Goal: Use online tool/utility: Utilize a website feature to perform a specific function

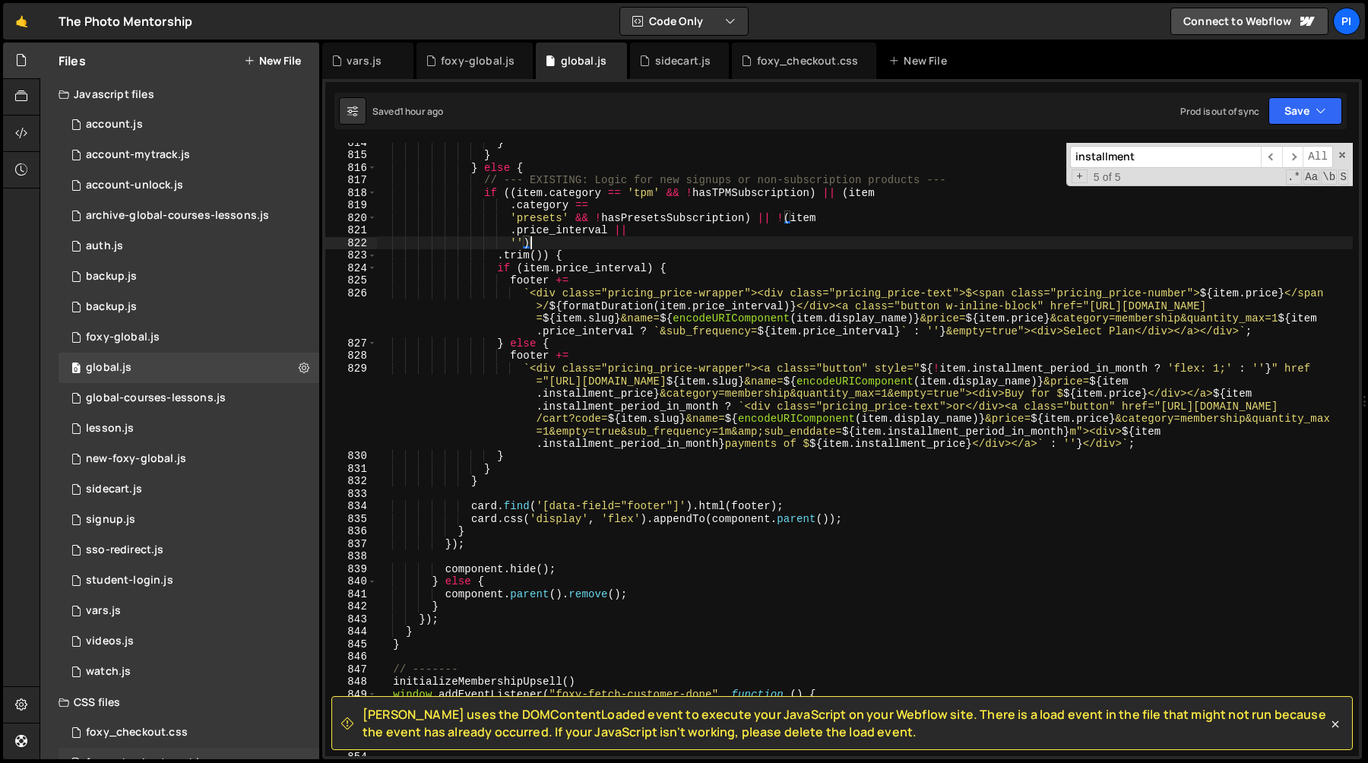
scroll to position [1435, 0]
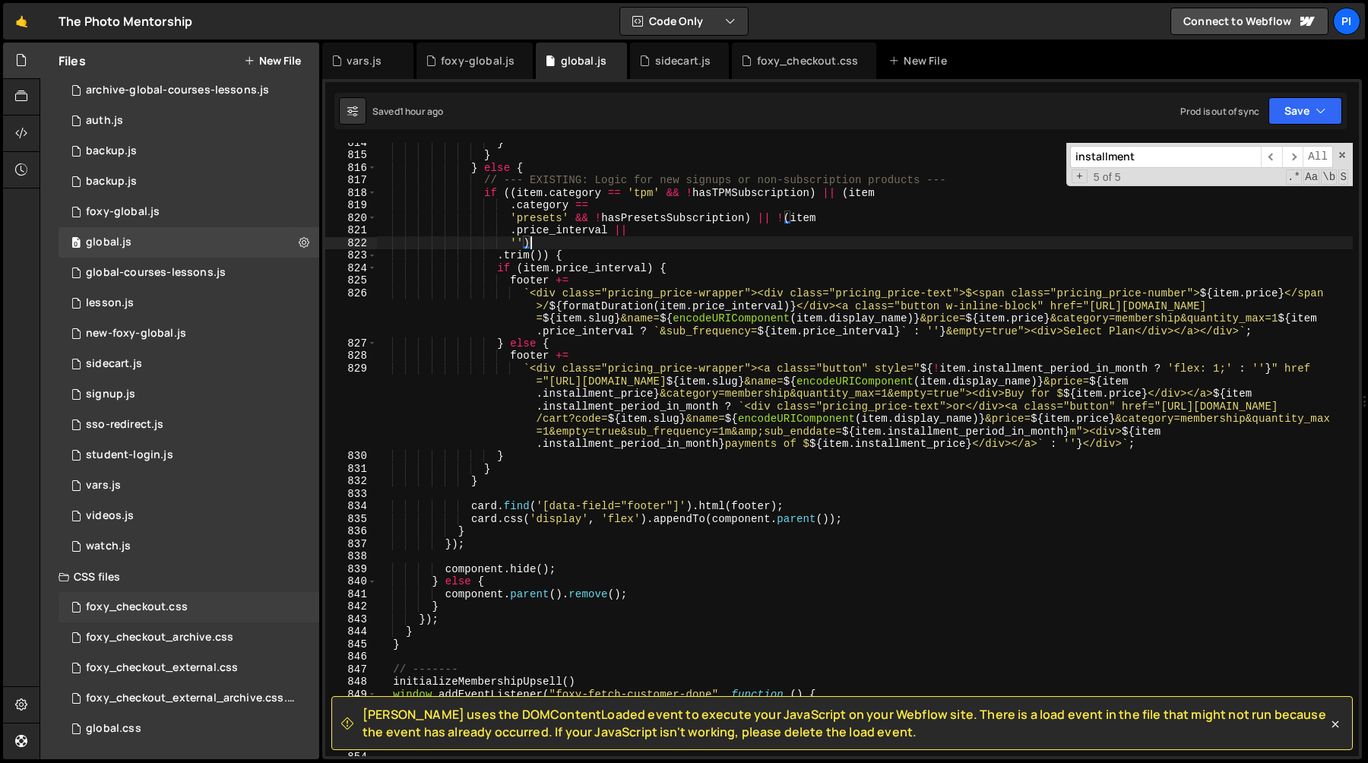
click at [184, 604] on div "foxy_checkout.css" at bounding box center [137, 607] width 102 height 14
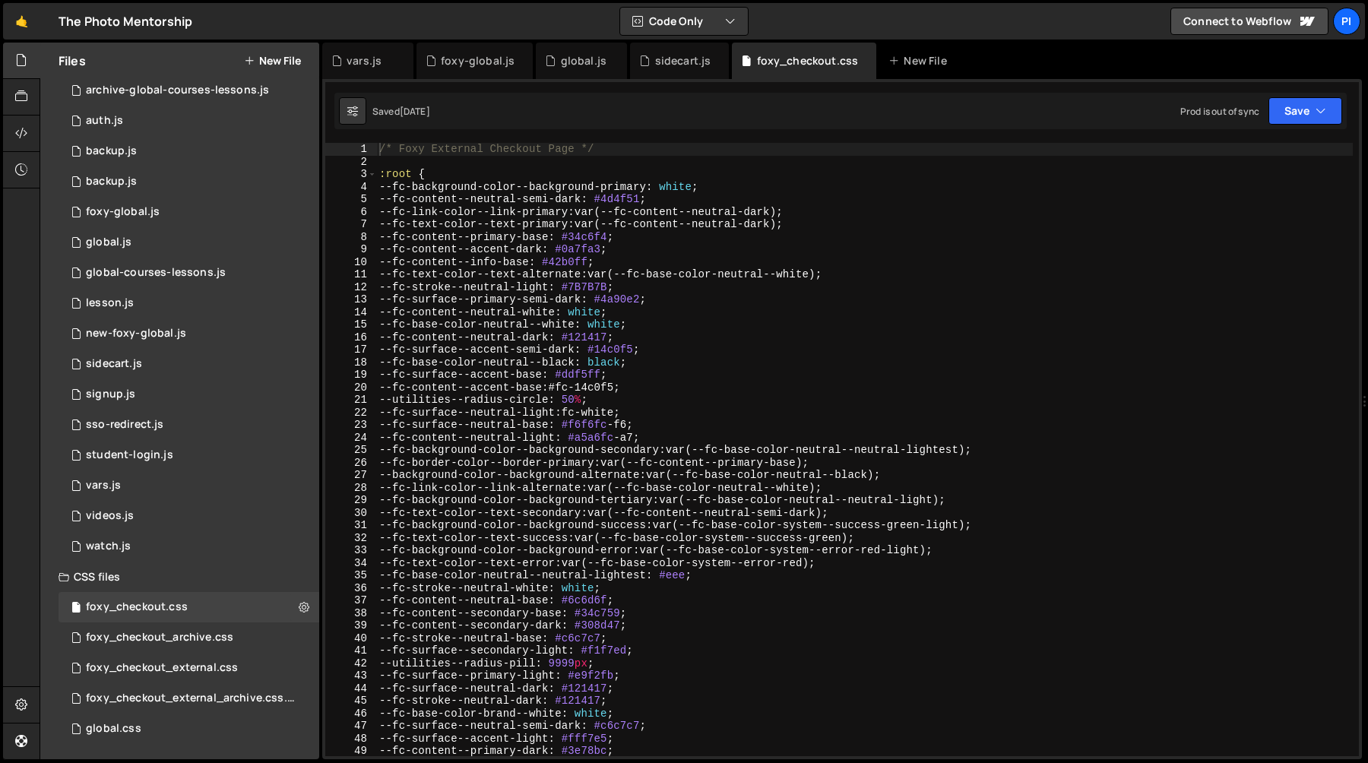
type textarea "--utilities--radius-circle: 50%;"
click at [594, 402] on div "/* Foxy External Checkout Page */ :root { --fc-background-color--background-pri…" at bounding box center [864, 462] width 977 height 638
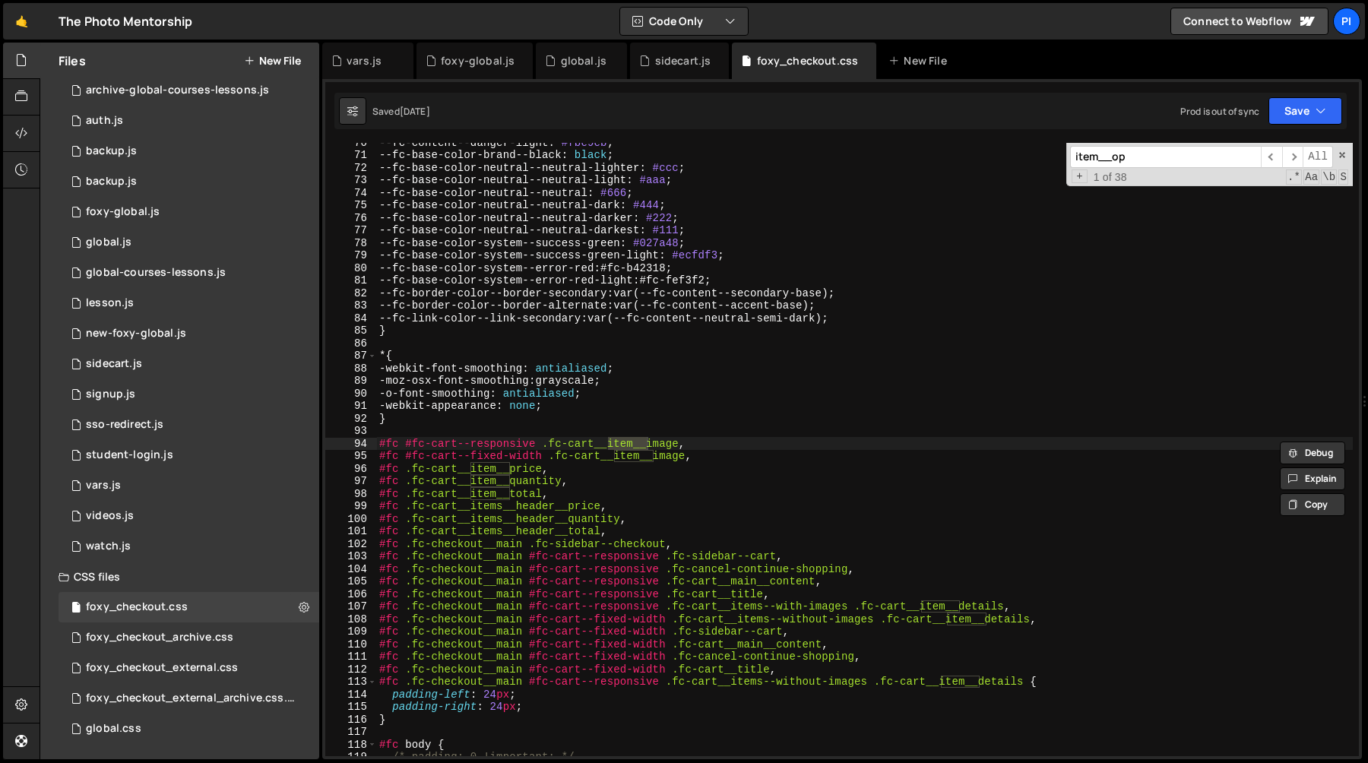
scroll to position [2076, 0]
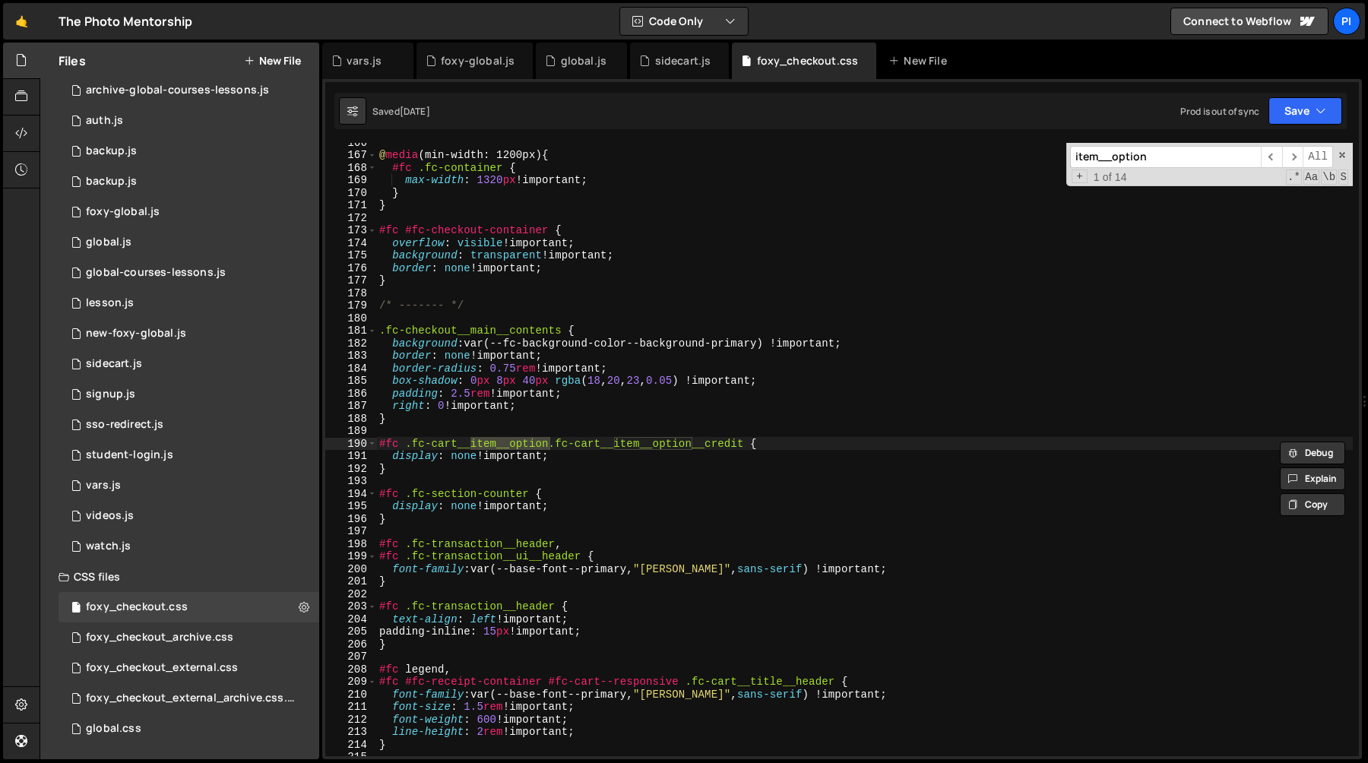
type input "item__option"
click at [426, 467] on div "@ media (min-width: 1200px) { #fc .fc-container { max-width : 1320 px !importan…" at bounding box center [864, 455] width 977 height 638
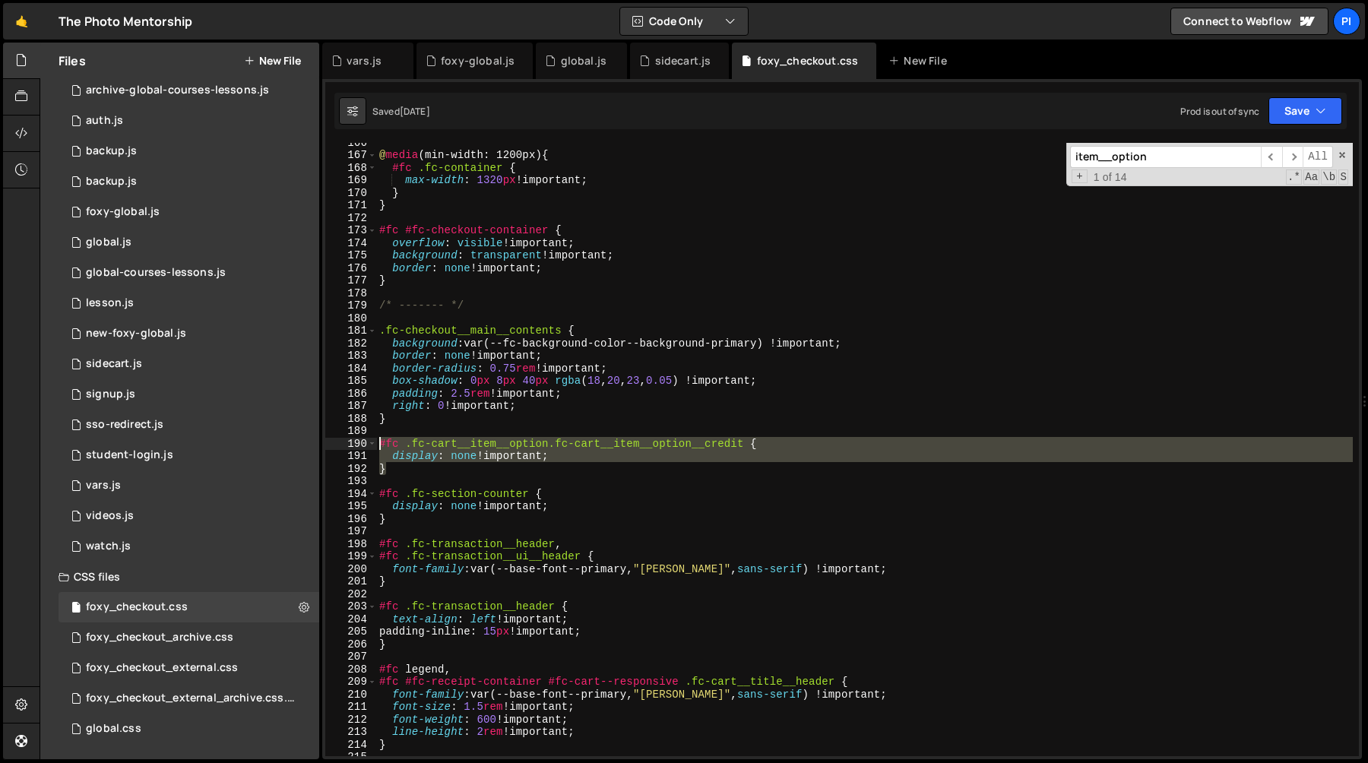
click at [379, 446] on div "@ media (min-width: 1200px) { #fc .fc-container { max-width : 1320 px !importan…" at bounding box center [864, 455] width 977 height 638
type textarea "#fc .fc-cart__item__option.fc-cart__item__option__credit { display: none !impor…"
click at [404, 470] on div "@ media (min-width: 1200px) { #fc .fc-container { max-width : 1320 px !importan…" at bounding box center [864, 449] width 977 height 613
type textarea "}"
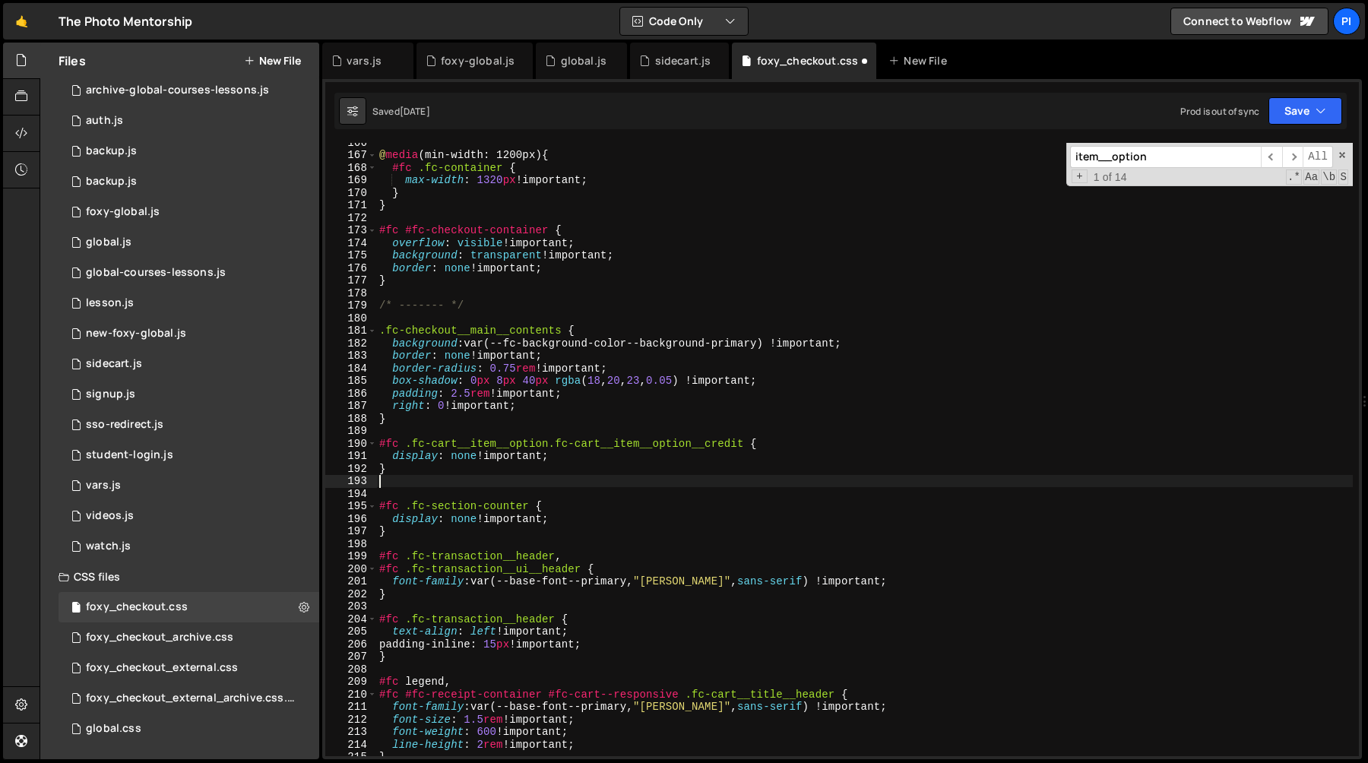
paste textarea "}"
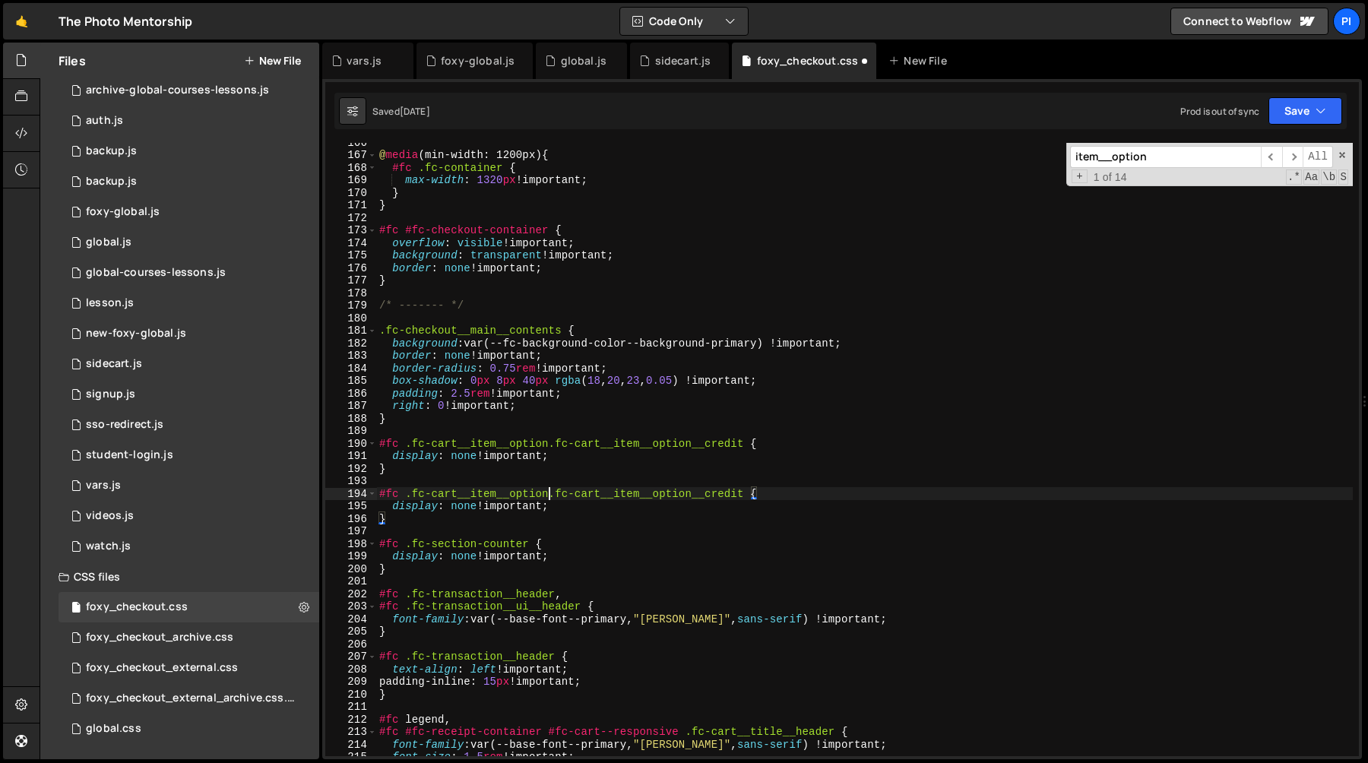
click at [550, 497] on div "@ media (min-width: 1200px) { #fc .fc-container { max-width : 1320 px !importan…" at bounding box center [864, 455] width 977 height 638
click at [746, 497] on div "@ media (min-width: 1200px) { #fc .fc-container { max-width : 1320 px !importan…" at bounding box center [864, 455] width 977 height 638
paste textarea "fc-cart__item__option__upsell"
click at [613, 268] on div "@ media (min-width: 1200px) { #fc .fc-container { max-width : 1320 px !importan…" at bounding box center [864, 455] width 977 height 638
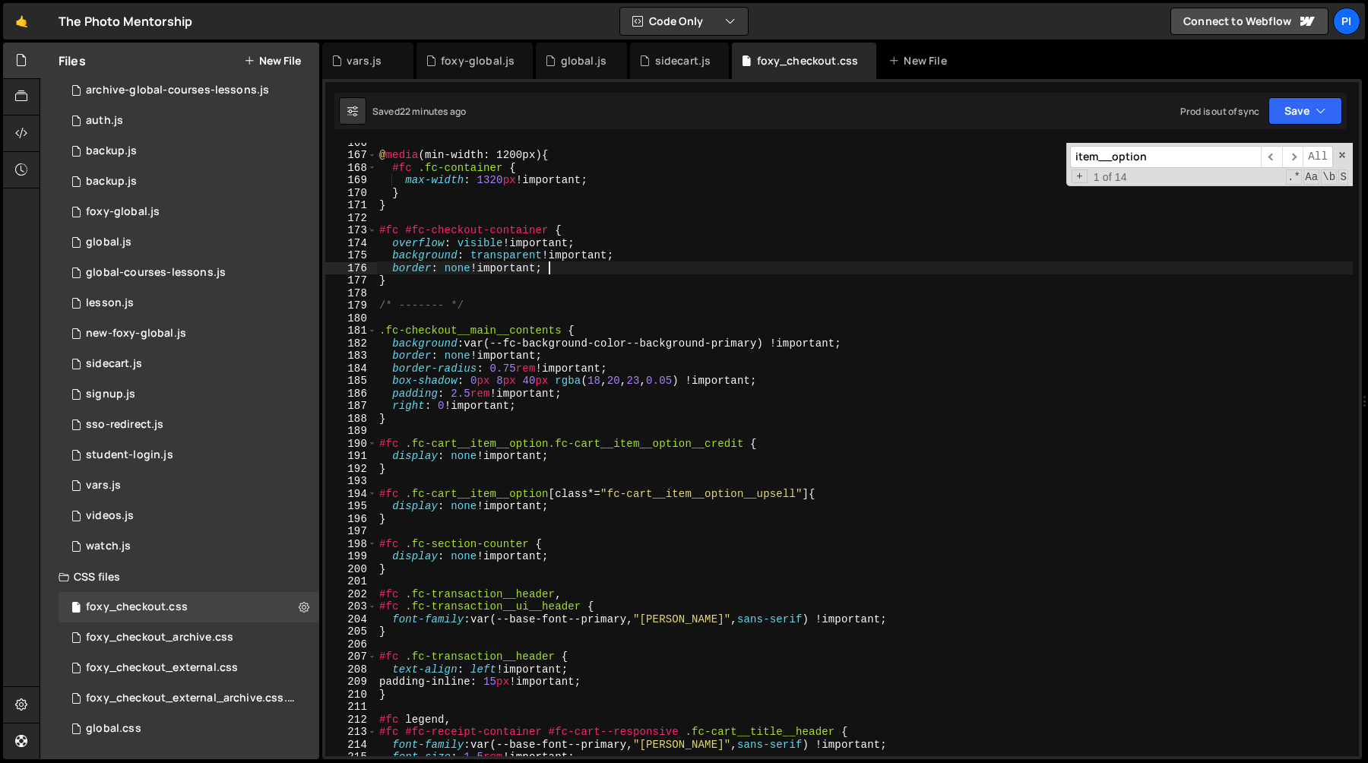
type textarea "border: none !important;"
click at [570, 62] on div "global.js" at bounding box center [584, 60] width 46 height 15
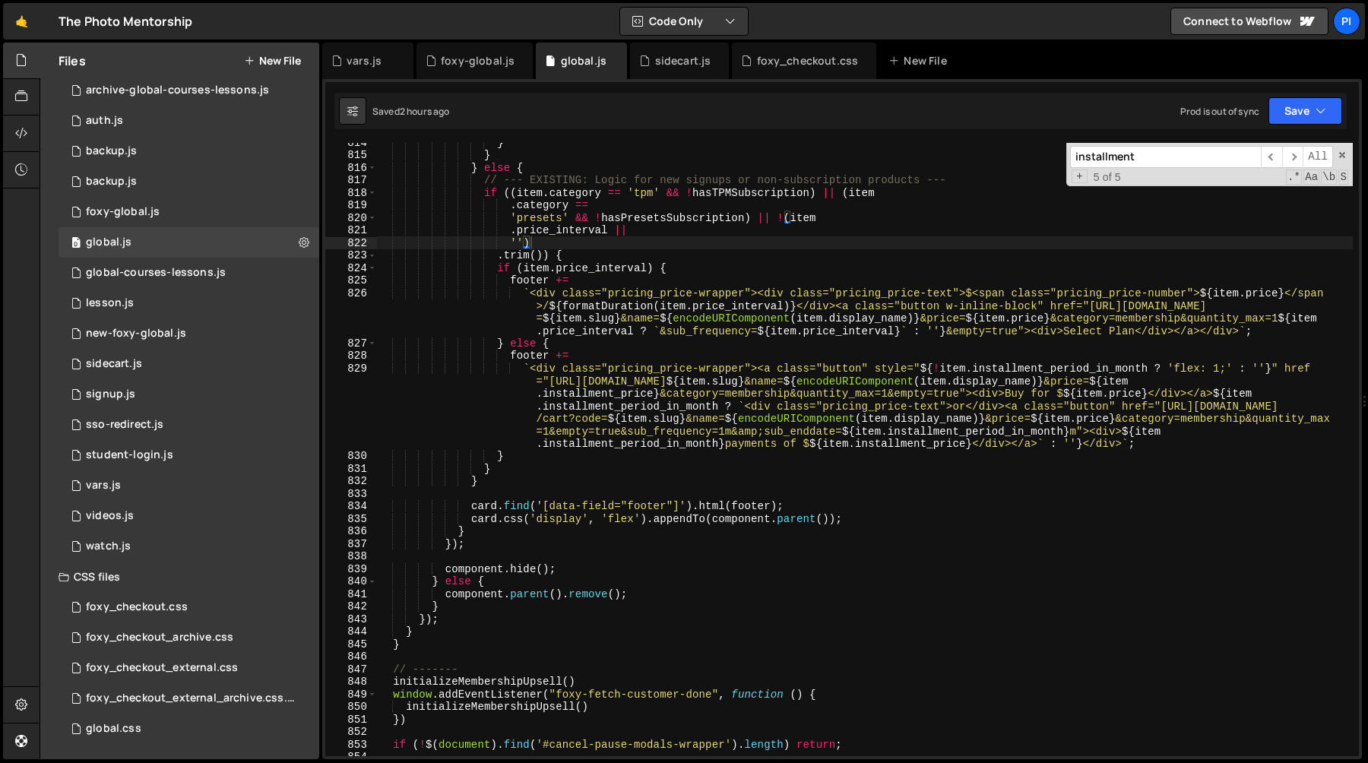
type textarea "footer +="
click at [563, 277] on div "} } } else { // --- EXISTING: Logic for new signups or non-subscription product…" at bounding box center [865, 455] width 976 height 638
click at [574, 431] on div "} } } else { // --- EXISTING: Logic for new signups or non-subscription product…" at bounding box center [865, 455] width 976 height 638
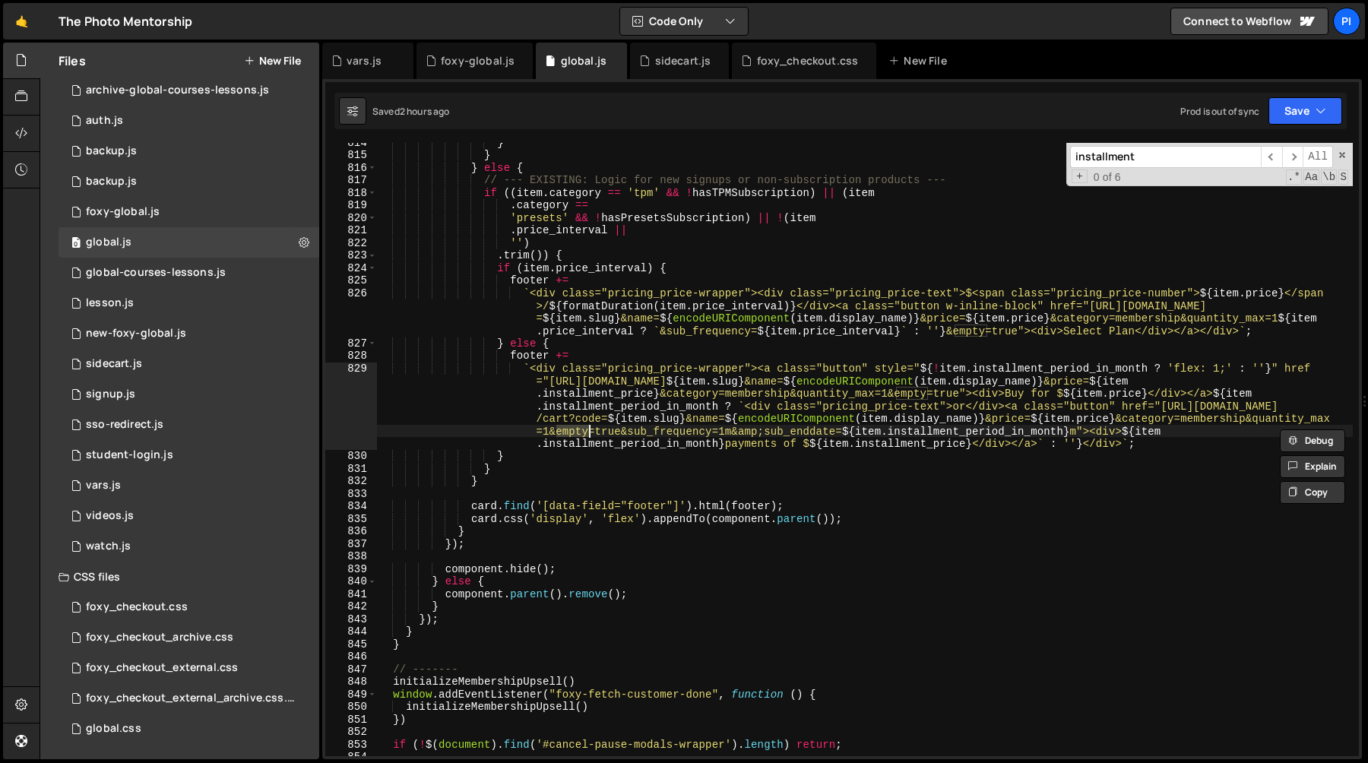
click at [658, 431] on div "} } } else { // --- EXISTING: Logic for new signups or non-subscription product…" at bounding box center [865, 455] width 976 height 638
click at [1279, 419] on div "} } } else { // --- EXISTING: Logic for new signups or non-subscription product…" at bounding box center [865, 455] width 976 height 638
click at [787, 432] on div "} } } else { // --- EXISTING: Logic for new signups or non-subscription product…" at bounding box center [865, 455] width 976 height 638
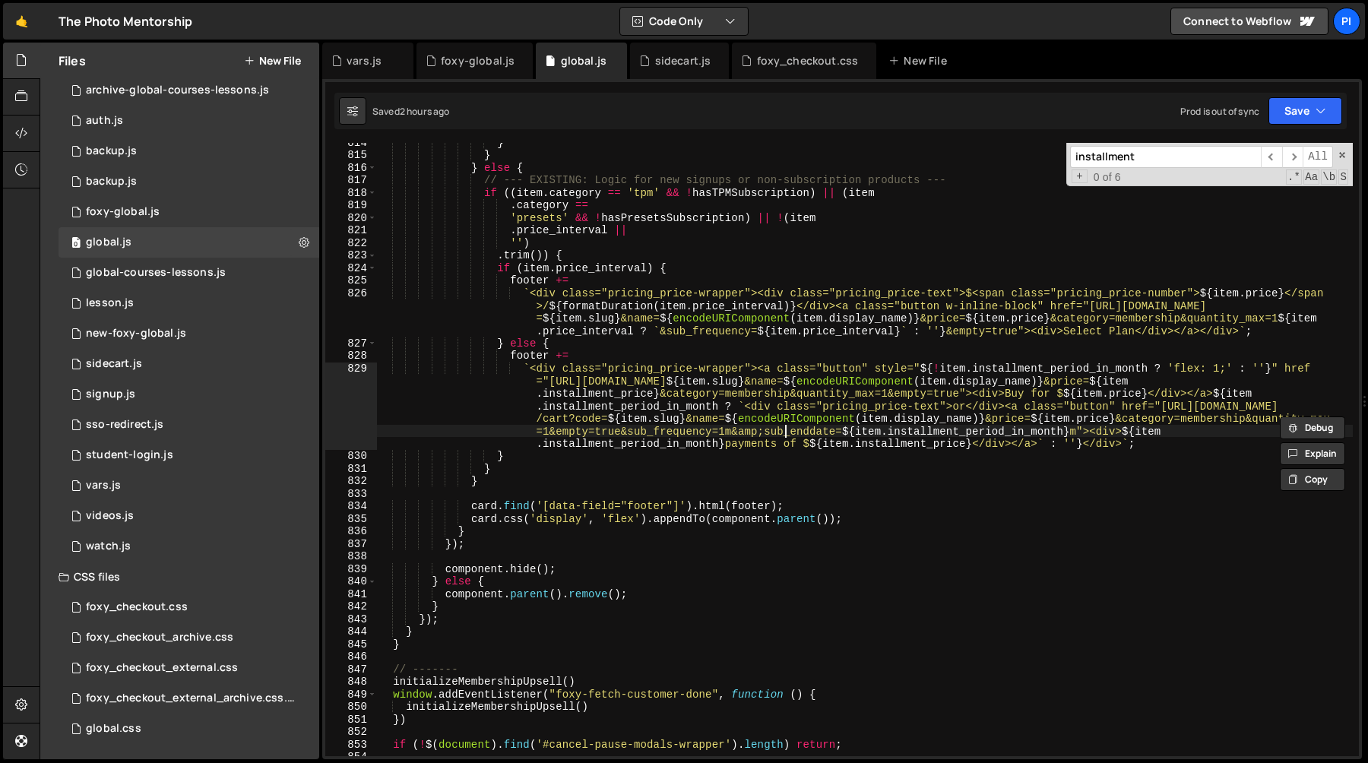
click at [787, 432] on div "} } } else { // --- EXISTING: Logic for new signups or non-subscription product…" at bounding box center [865, 455] width 976 height 638
click at [676, 368] on div "} } } else { // --- EXISTING: Logic for new signups or non-subscription product…" at bounding box center [865, 455] width 976 height 638
type textarea "`<div class="pricing_price-wrapper"><a class="button" style="${!item.installmen…"
click at [776, 59] on div "foxy_checkout.css" at bounding box center [808, 60] width 102 height 15
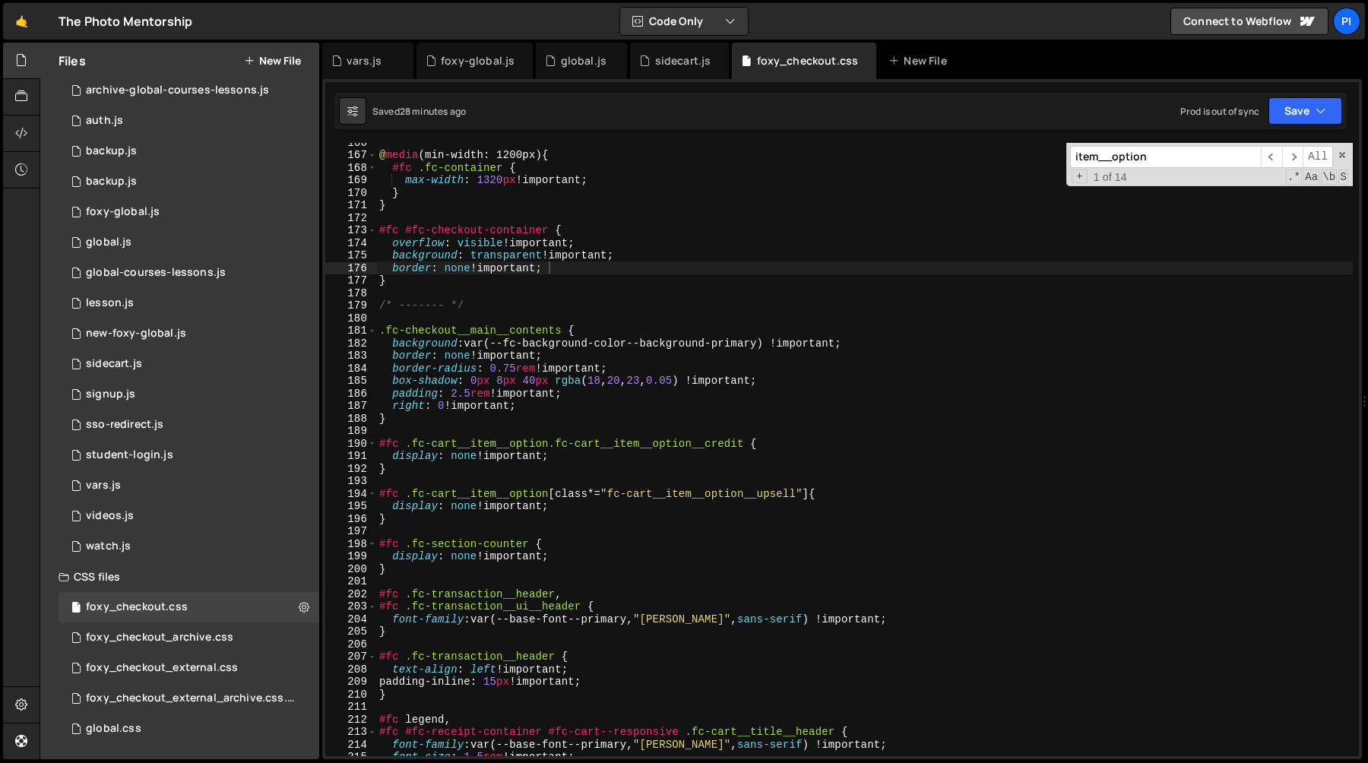
click at [648, 421] on div "@ media (min-width: 1200px) { #fc .fc-container { max-width : 1320 px !importan…" at bounding box center [864, 455] width 977 height 638
type textarea "#fc #fc-checkout-container {"
click at [746, 229] on div "@ media (min-width: 1200px) { #fc .fc-container { max-width : 1320 px !importan…" at bounding box center [864, 455] width 977 height 638
paste input "custom-upsell_title"
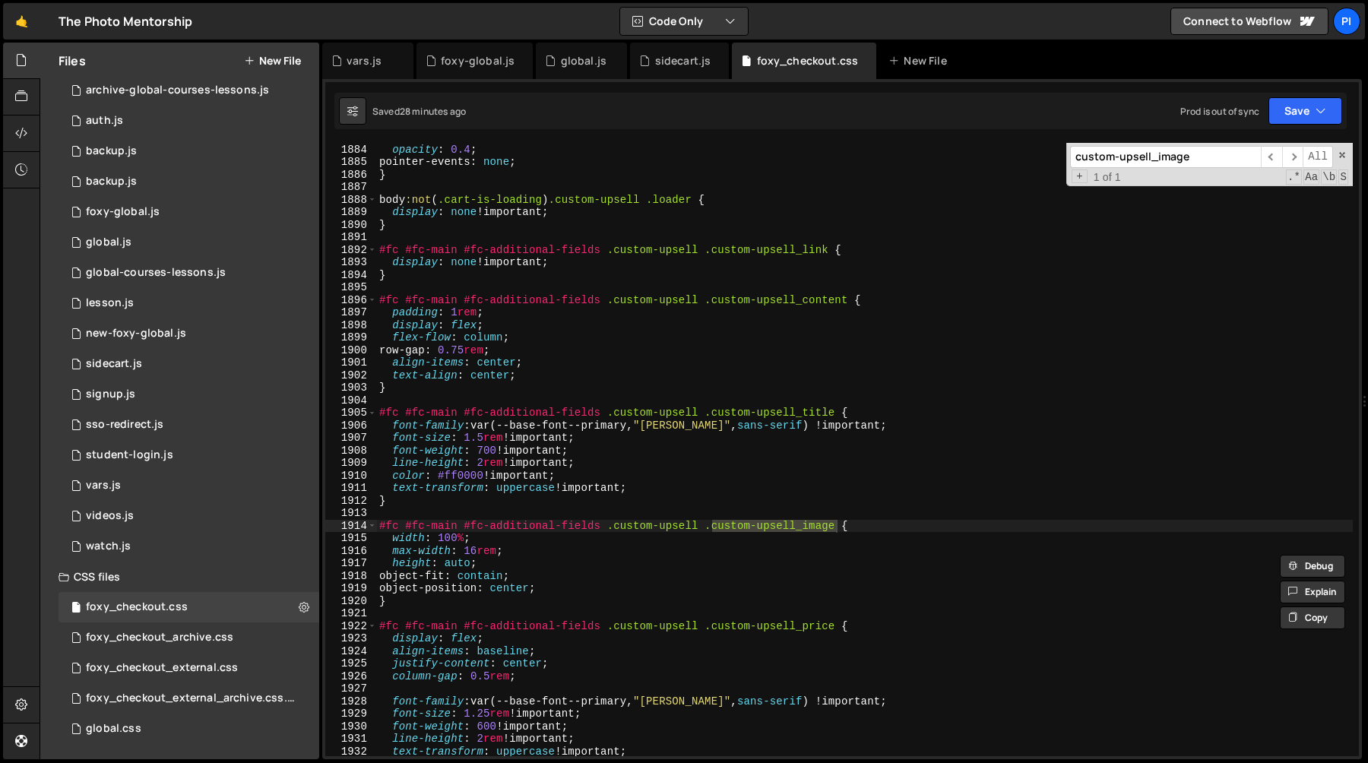
scroll to position [23838, 0]
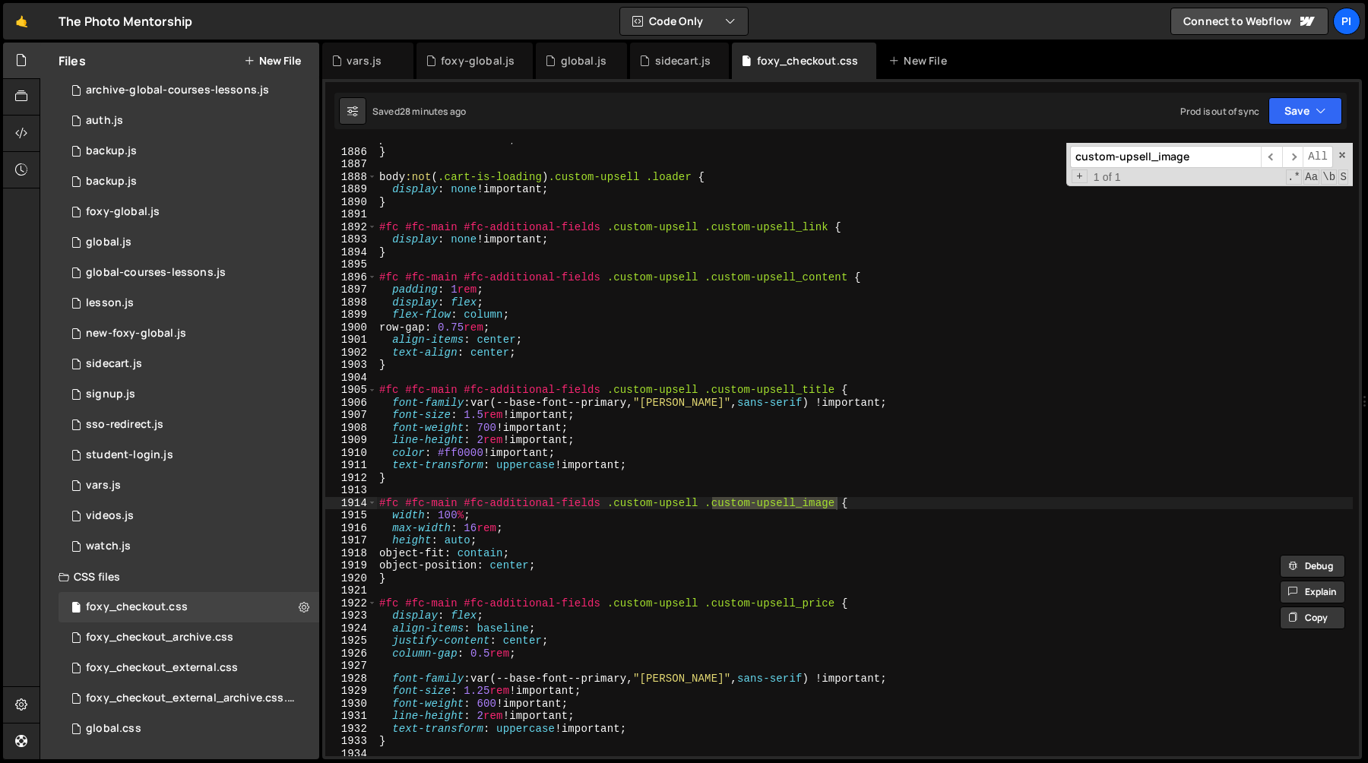
type input "custom-upsell_image"
click at [540, 536] on div "pointer-events : none ; } body :not ( .cart-is-loading ) .custom-upsell .loader…" at bounding box center [864, 452] width 977 height 638
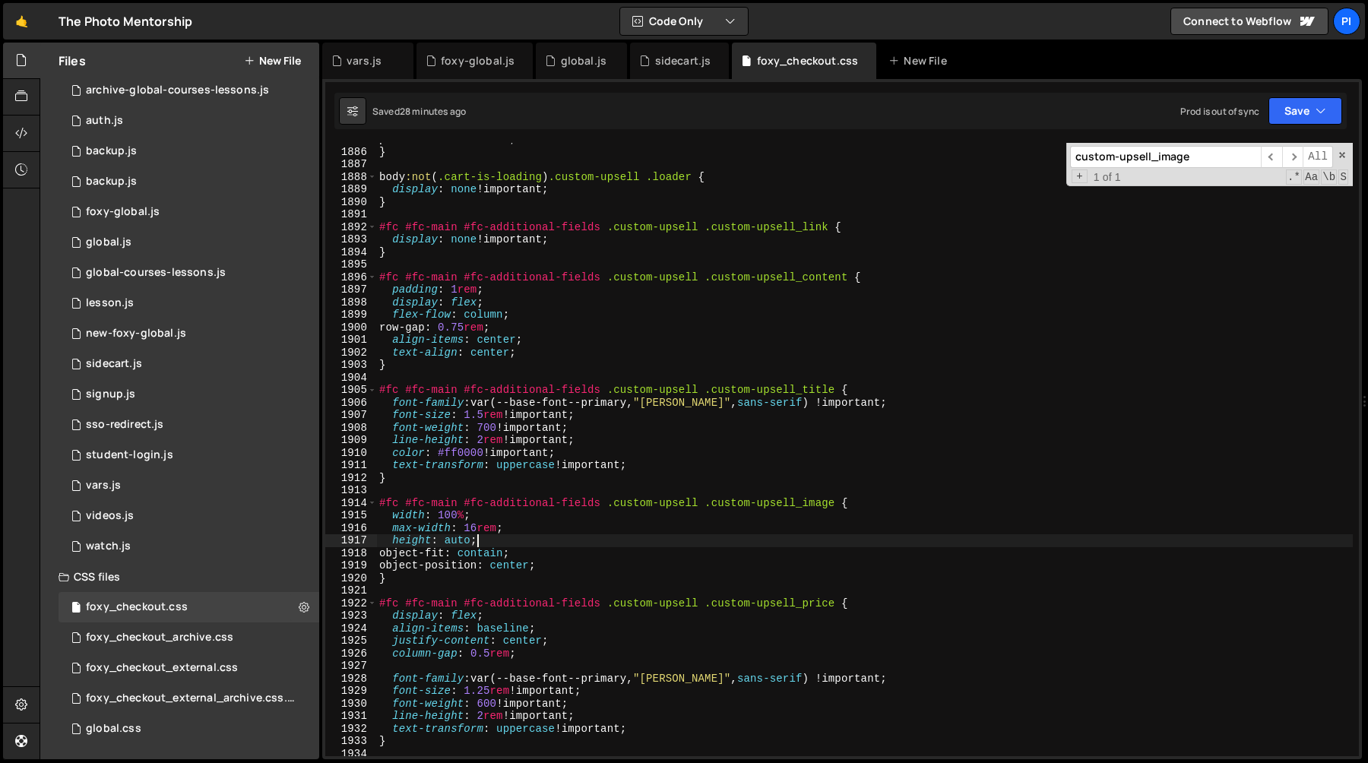
click at [528, 531] on div "pointer-events : none ; } body :not ( .cart-is-loading ) .custom-upsell .loader…" at bounding box center [864, 452] width 977 height 638
click at [521, 521] on div "pointer-events : none ; } body :not ( .cart-is-loading ) .custom-upsell .loader…" at bounding box center [864, 452] width 977 height 638
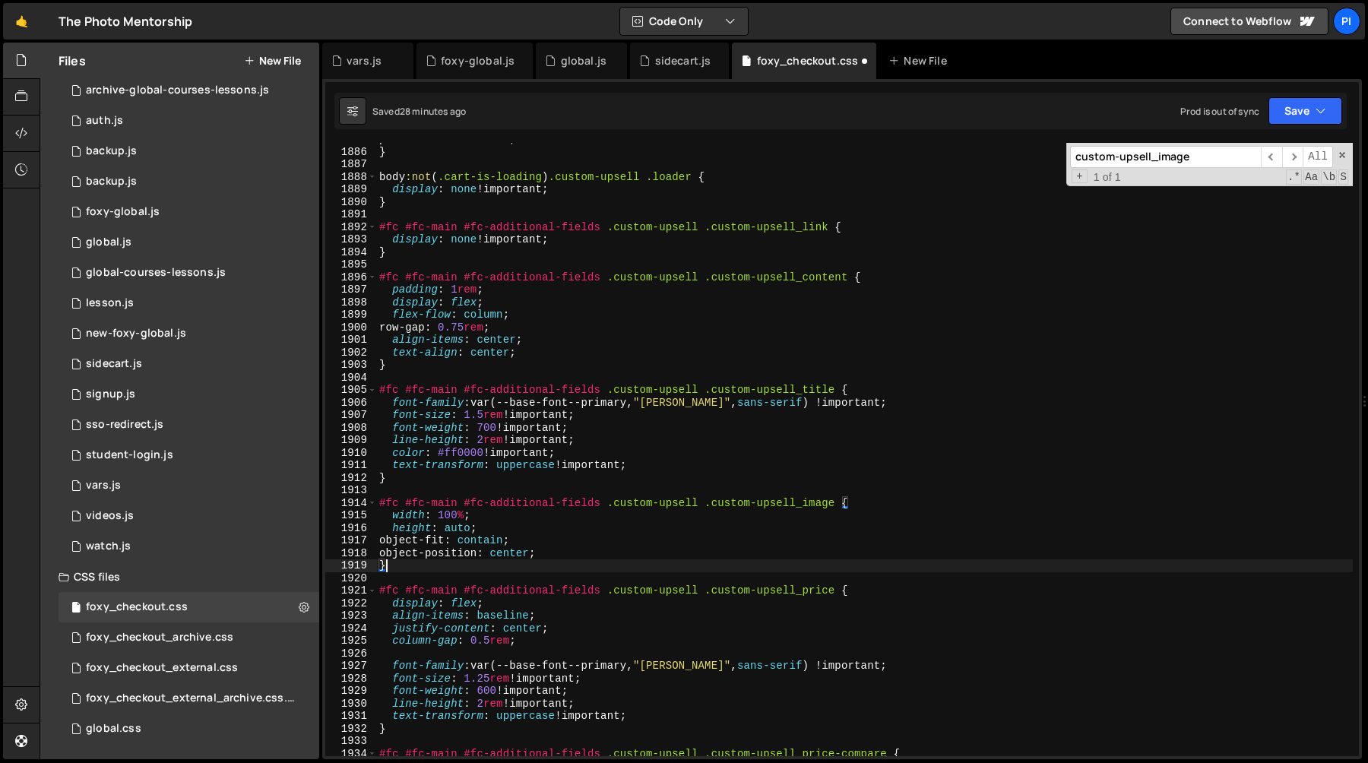
click at [399, 568] on div "pointer-events : none ; } body :not ( .cart-is-loading ) .custom-upsell .loader…" at bounding box center [864, 452] width 977 height 638
type textarea "}"
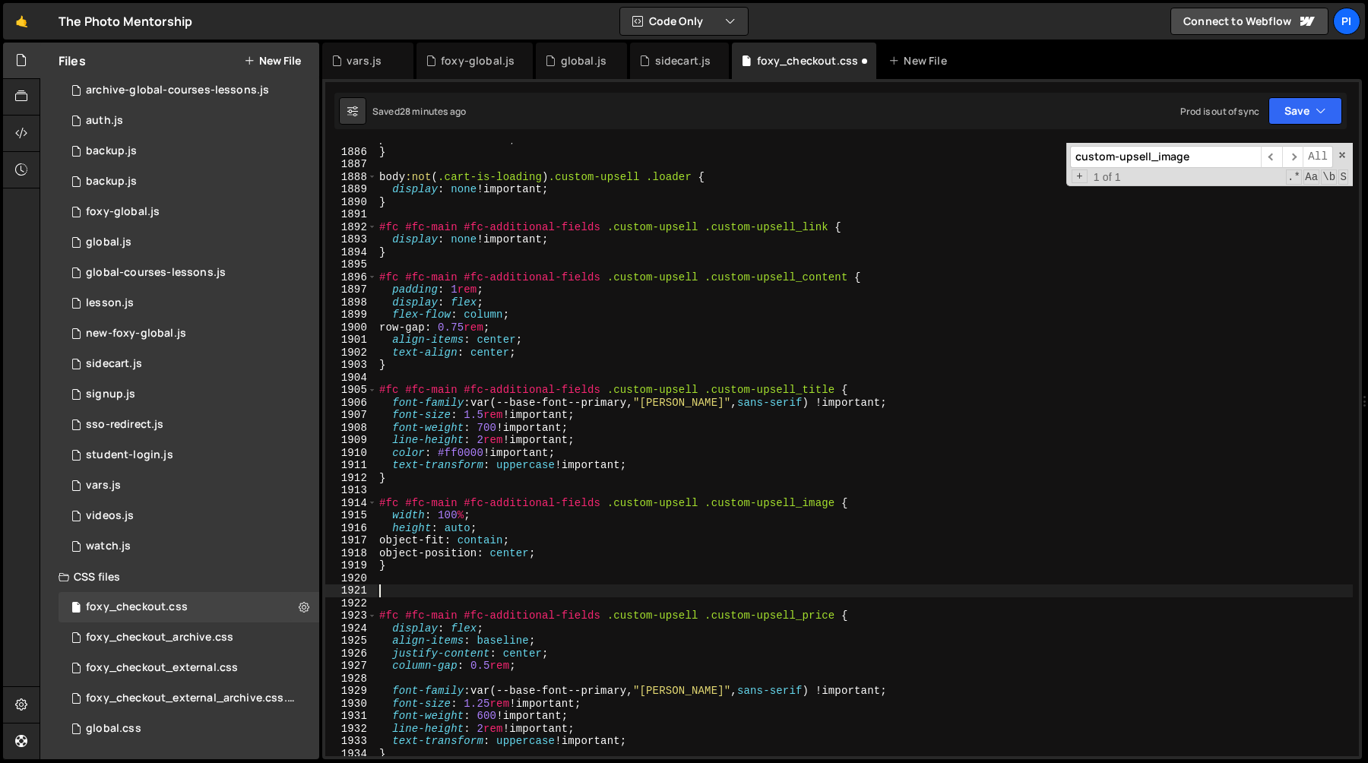
paste textarea "max-width: 16rem;"
type textarea "max-width: 16rem;"
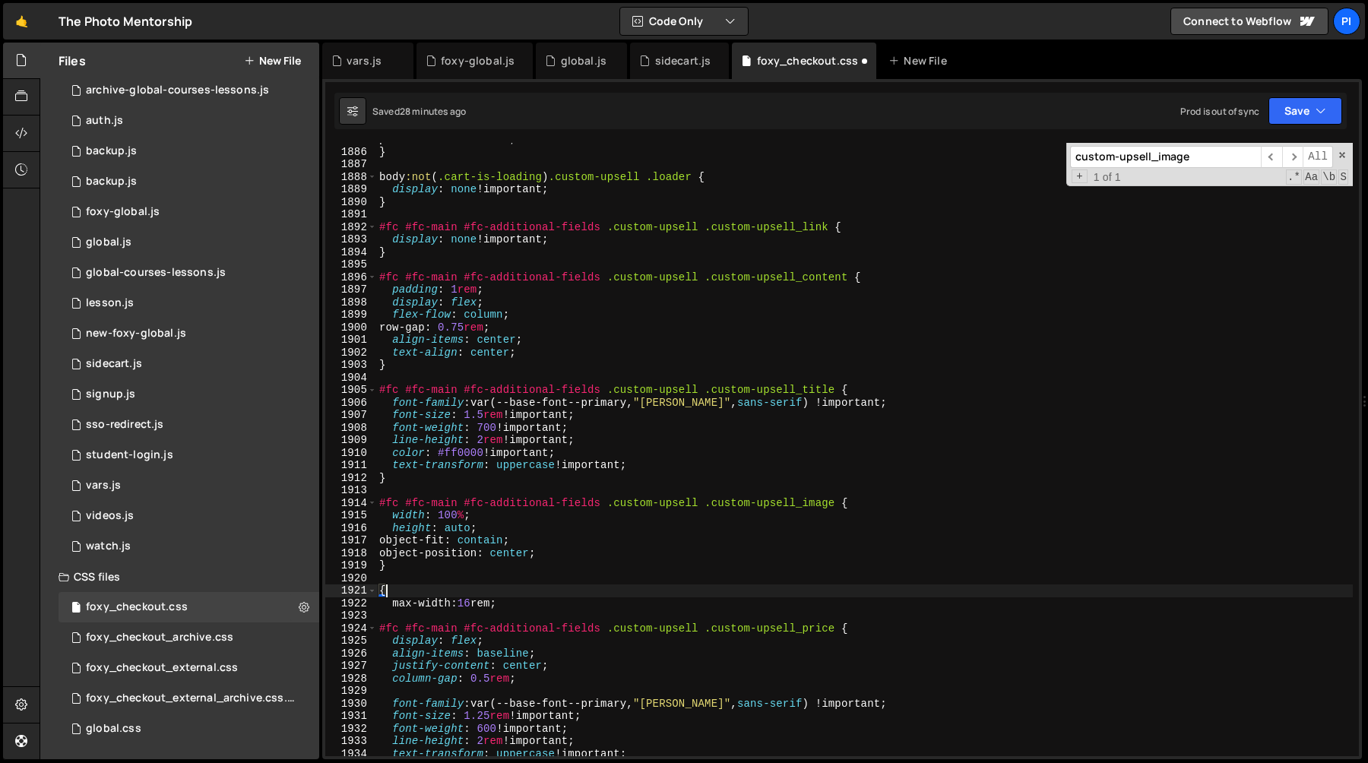
type textarea "max-width: 16rem;"
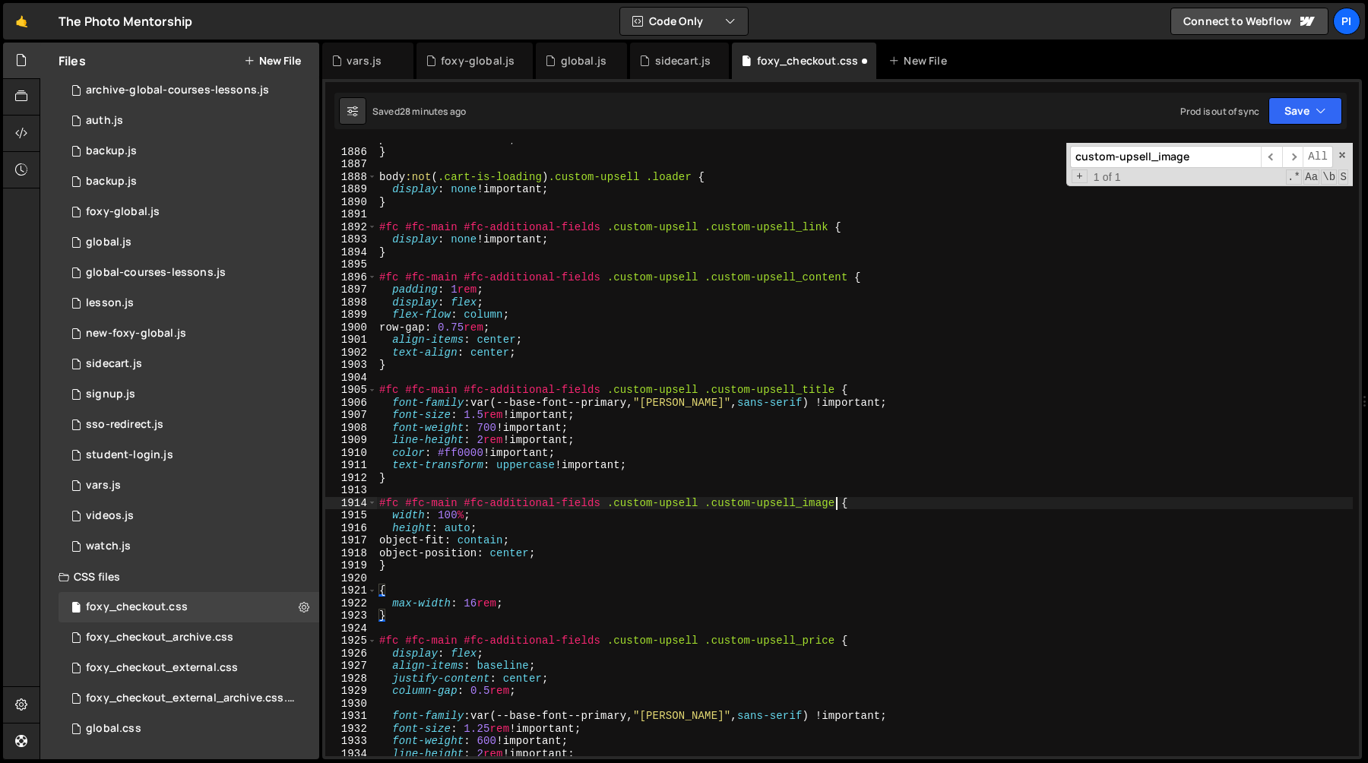
click at [838, 507] on div "pointer-events : none ; } body :not ( .cart-is-loading ) .custom-upsell .loader…" at bounding box center [864, 452] width 977 height 638
click at [380, 593] on div "pointer-events : none ; } body :not ( .cart-is-loading ) .custom-upsell .loader…" at bounding box center [864, 452] width 977 height 638
paste textarea "#fc #fc-main #fc-additional-fields .custom-upsell .custom-upsell_image"
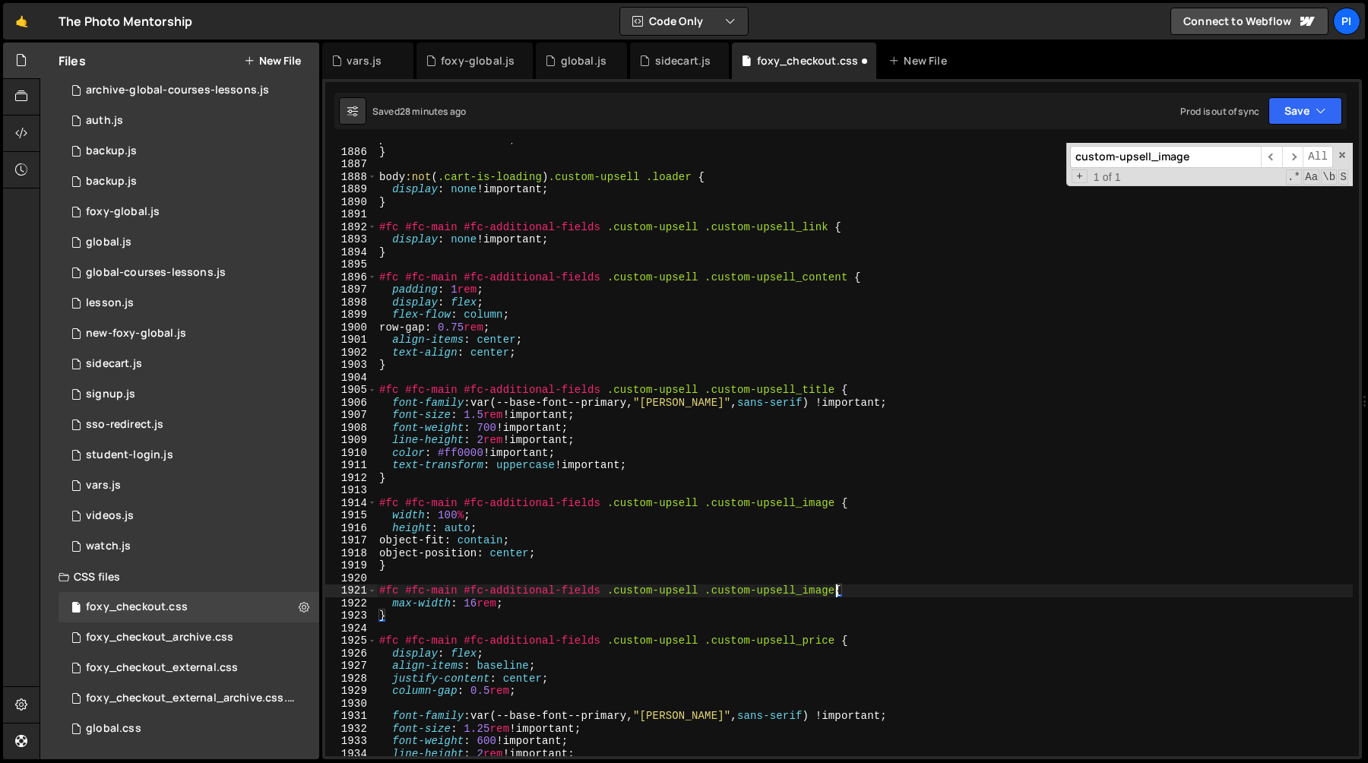
click at [700, 592] on div "pointer-events : none ; } body :not ( .cart-is-loading ) .custom-upsell .loader…" at bounding box center [864, 452] width 977 height 638
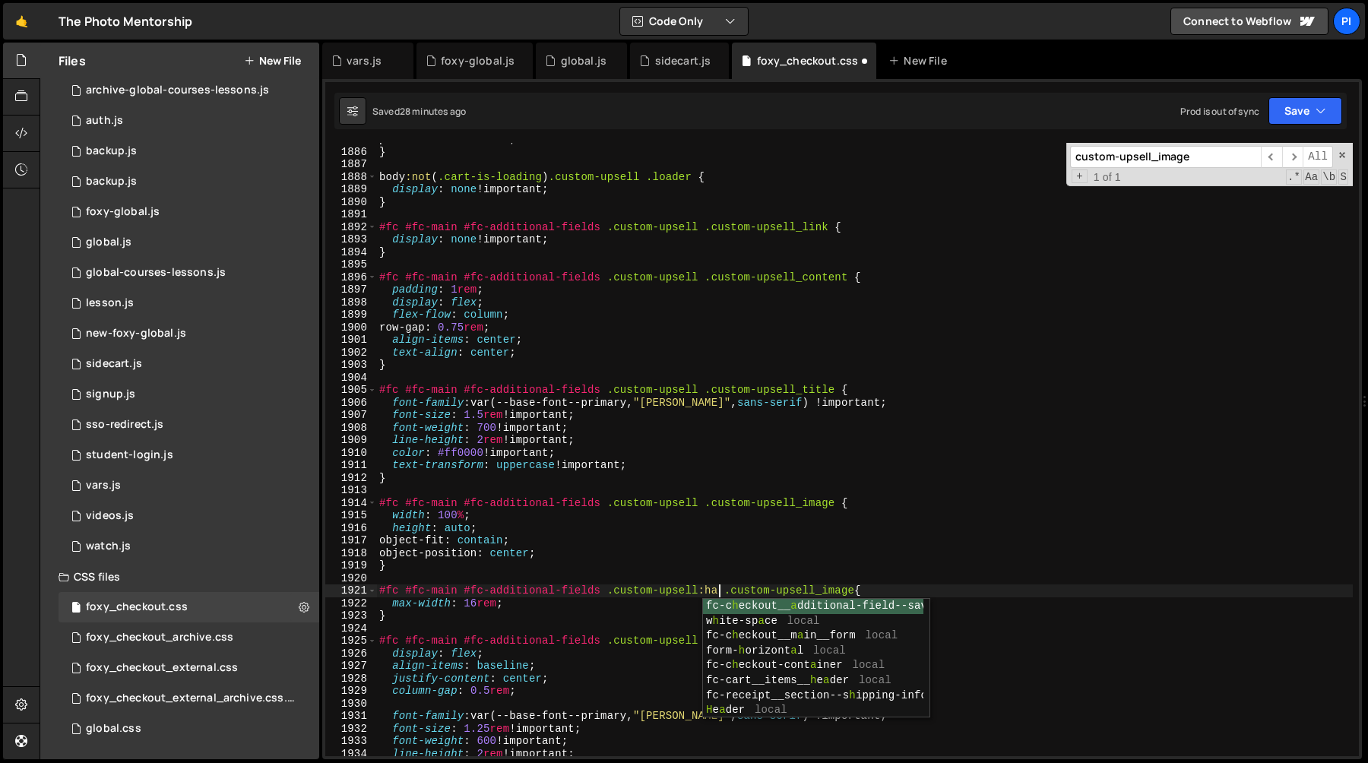
scroll to position [0, 24]
click at [708, 394] on div "pointer-events : none ; } body :not ( .cart-is-loading ) .custom-upsell .loader…" at bounding box center [864, 452] width 977 height 638
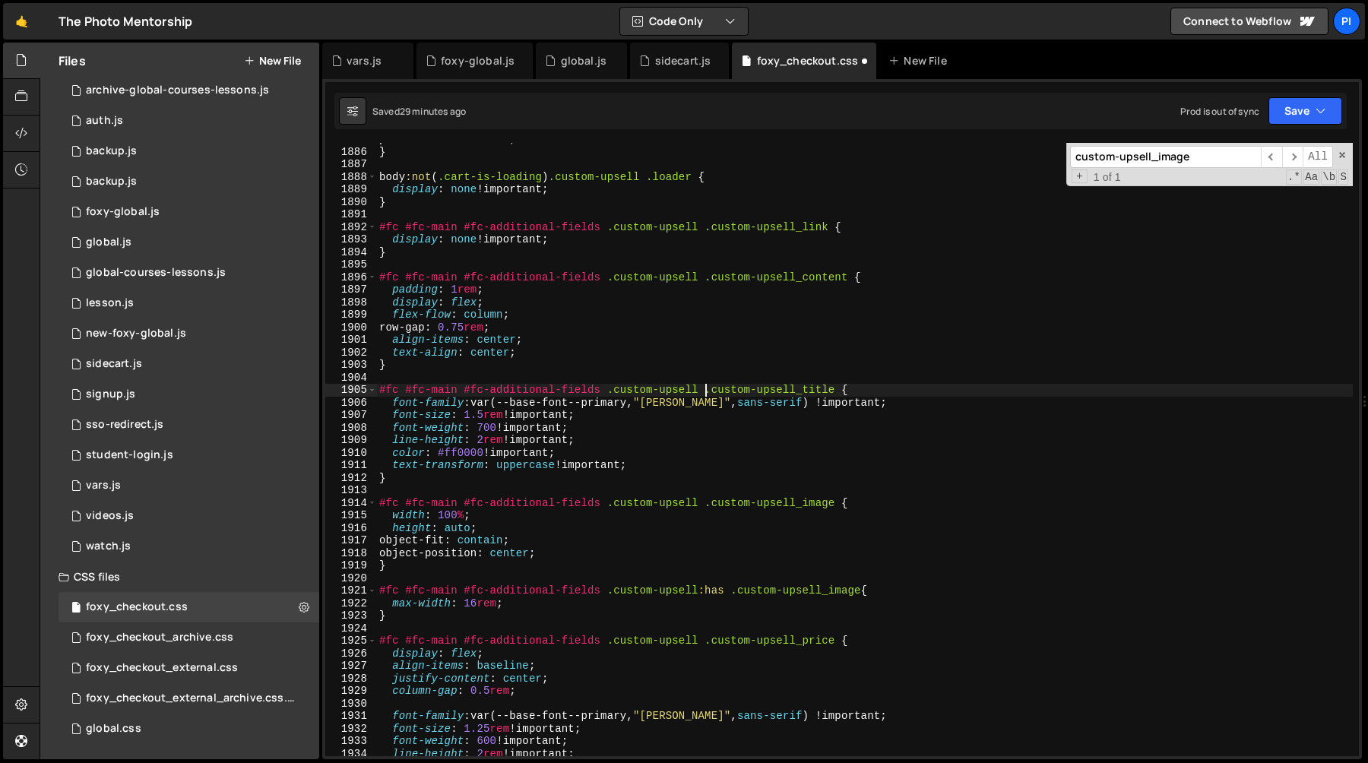
click at [841, 391] on div "pointer-events : none ; } body :not ( .cart-is-loading ) .custom-upsell .loader…" at bounding box center [864, 452] width 977 height 638
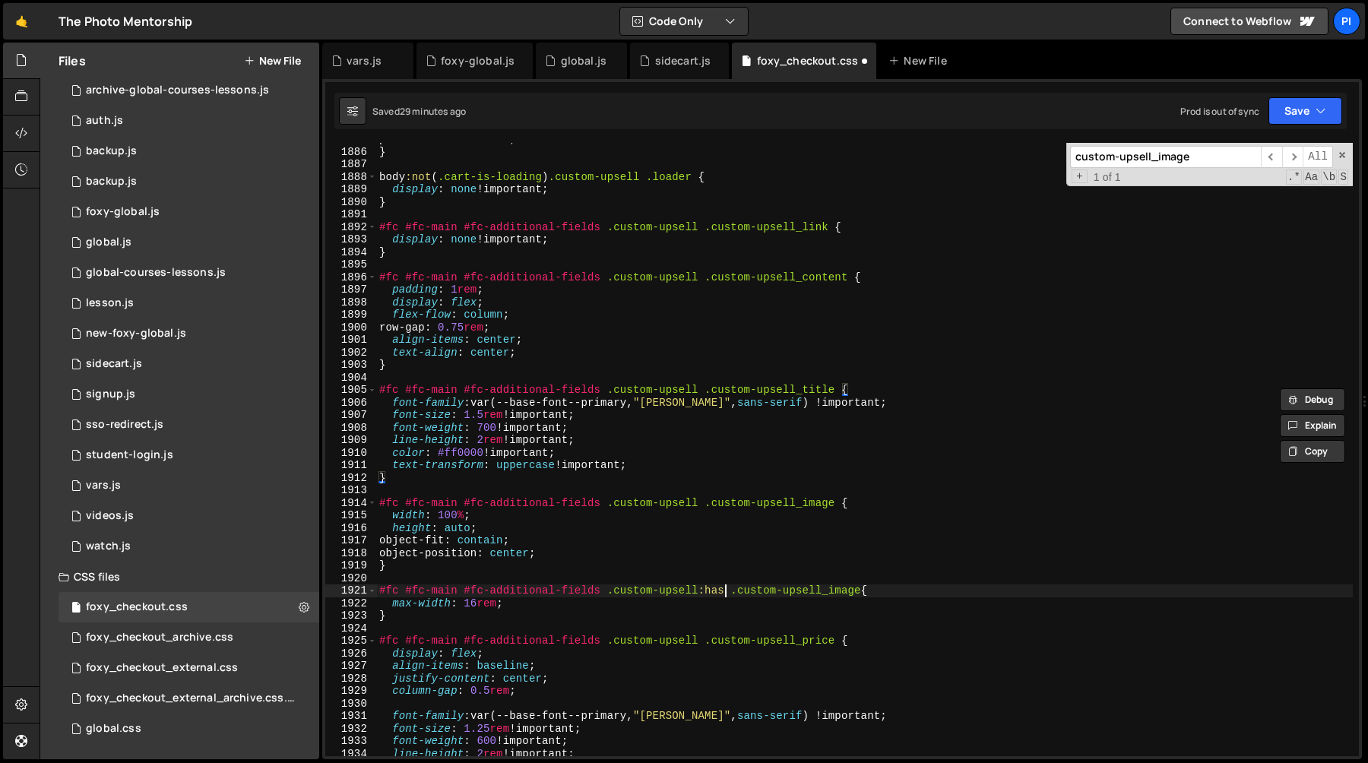
click at [725, 593] on div "pointer-events : none ; } body :not ( .cart-is-loading ) .custom-upsell .loader…" at bounding box center [864, 452] width 977 height 638
paste textarea ".custom-upsell_title"
type textarea "#fc #fc-main #fc-additional-fields .custom-upsell:has(.custom-upsell_title) .cu…"
